Goal: Use online tool/utility: Utilize a website feature to perform a specific function

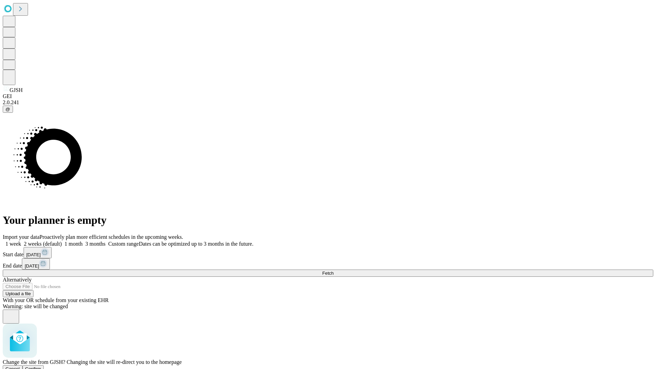
click at [41, 366] on span "Confirm" at bounding box center [33, 368] width 16 height 5
click at [62, 241] on label "2 weeks (default)" at bounding box center [41, 244] width 41 height 6
click at [333, 270] on span "Fetch" at bounding box center [327, 272] width 11 height 5
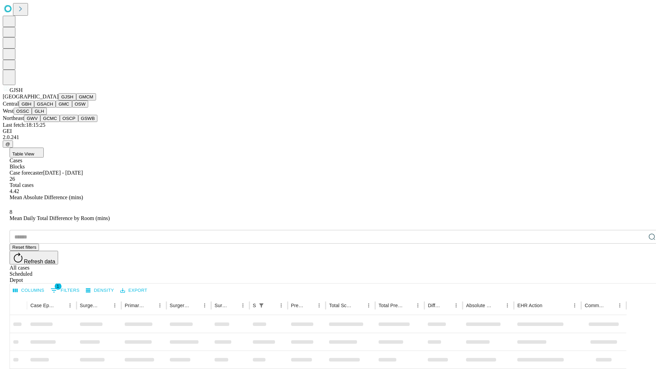
click at [76, 100] on button "GMCM" at bounding box center [86, 96] width 20 height 7
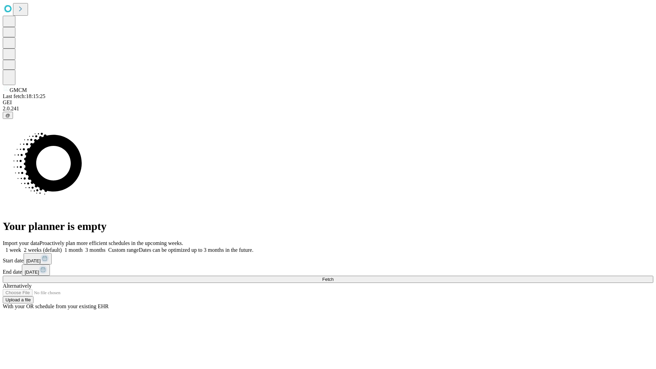
click at [62, 247] on label "2 weeks (default)" at bounding box center [41, 250] width 41 height 6
click at [333, 277] on span "Fetch" at bounding box center [327, 279] width 11 height 5
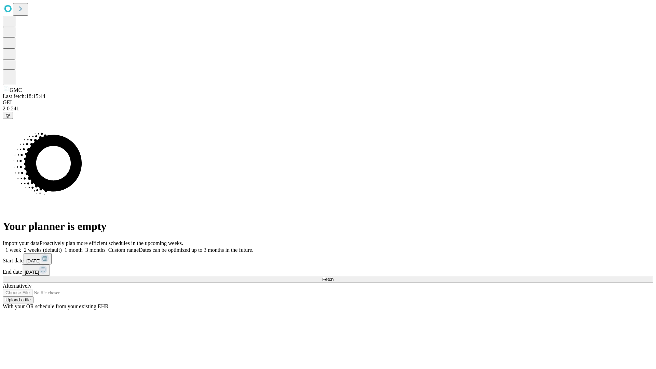
click at [62, 247] on label "2 weeks (default)" at bounding box center [41, 250] width 41 height 6
click at [333, 277] on span "Fetch" at bounding box center [327, 279] width 11 height 5
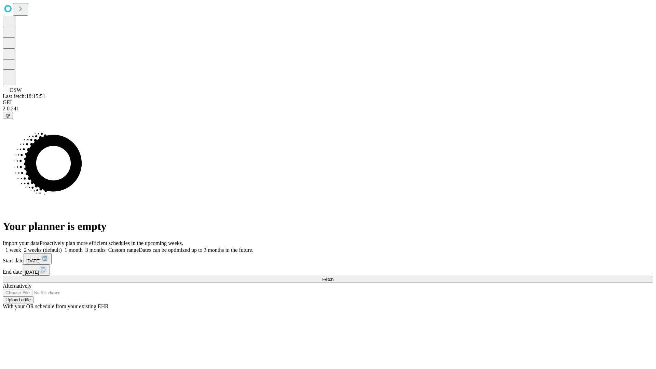
click at [333, 277] on span "Fetch" at bounding box center [327, 279] width 11 height 5
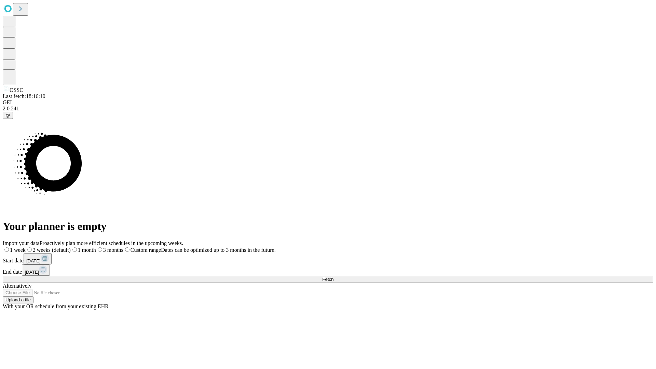
click at [71, 247] on label "2 weeks (default)" at bounding box center [48, 250] width 45 height 6
click at [333, 277] on span "Fetch" at bounding box center [327, 279] width 11 height 5
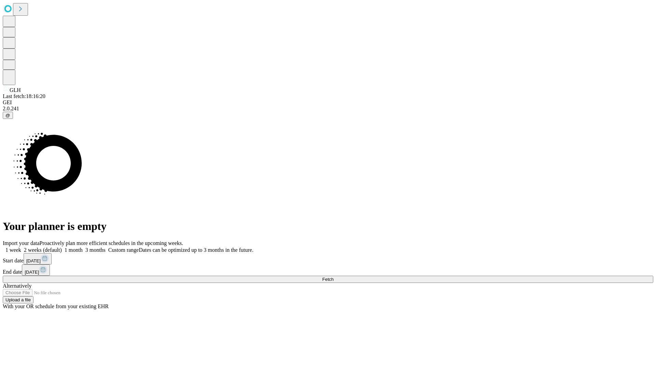
click at [333, 277] on span "Fetch" at bounding box center [327, 279] width 11 height 5
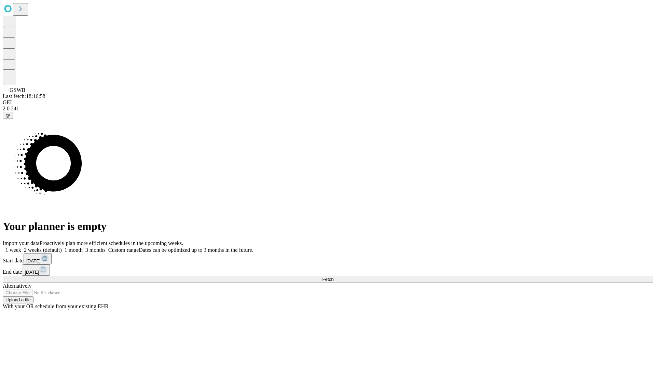
click at [62, 247] on label "2 weeks (default)" at bounding box center [41, 250] width 41 height 6
click at [333, 277] on span "Fetch" at bounding box center [327, 279] width 11 height 5
